Goal: Task Accomplishment & Management: Manage account settings

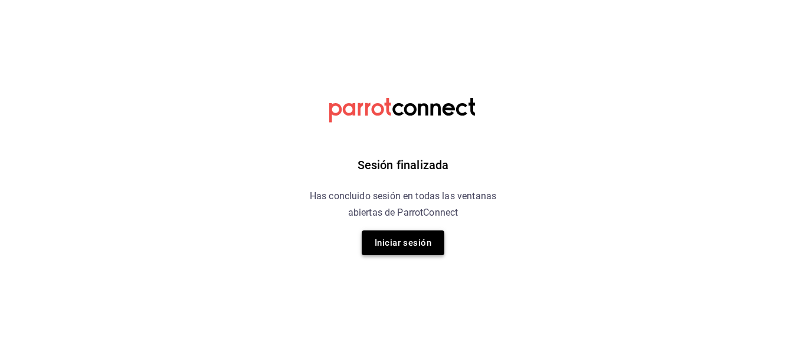
click at [419, 243] on button "Iniciar sesión" at bounding box center [403, 243] width 83 height 25
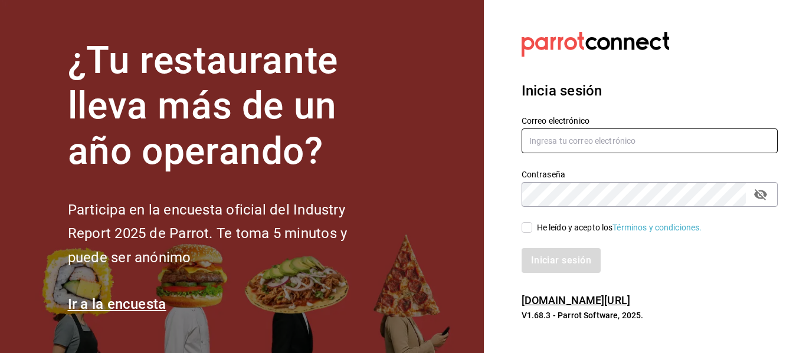
type input "[EMAIL_ADDRESS][DOMAIN_NAME]"
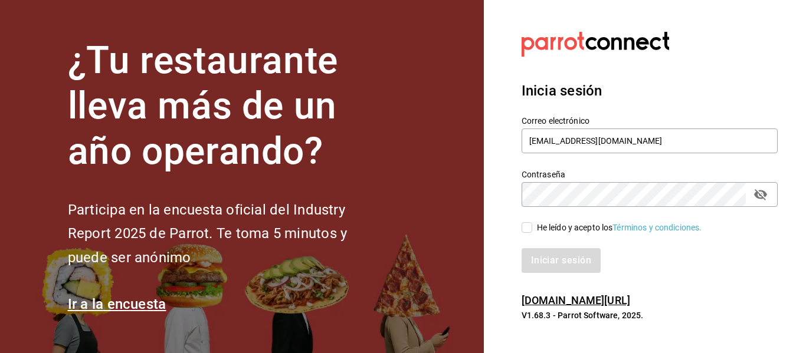
click at [531, 228] on input "He leído y acepto los Términos y condiciones." at bounding box center [526, 227] width 11 height 11
checkbox input "true"
click at [589, 250] on button "Iniciar sesión" at bounding box center [561, 260] width 80 height 25
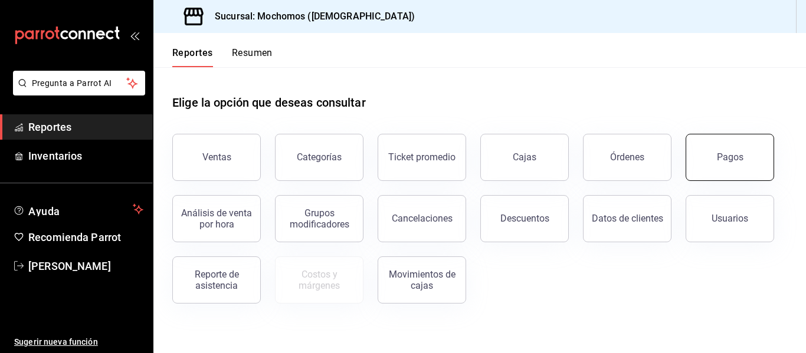
drag, startPoint x: 773, startPoint y: 152, endPoint x: 771, endPoint y: 170, distance: 19.0
click at [769, 153] on button "Pagos" at bounding box center [729, 157] width 88 height 47
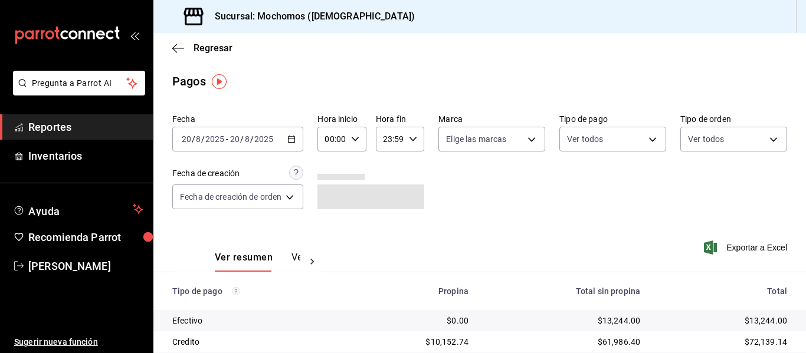
click at [332, 139] on input "00:00" at bounding box center [331, 139] width 28 height 24
click at [329, 189] on span "05" at bounding box center [331, 192] width 5 height 9
type input "05:00"
click at [480, 185] on div at bounding box center [403, 176] width 806 height 353
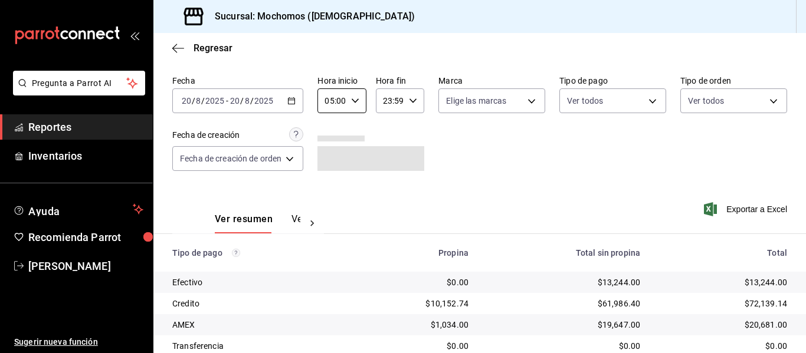
scroll to position [59, 0]
